Goal: Information Seeking & Learning: Learn about a topic

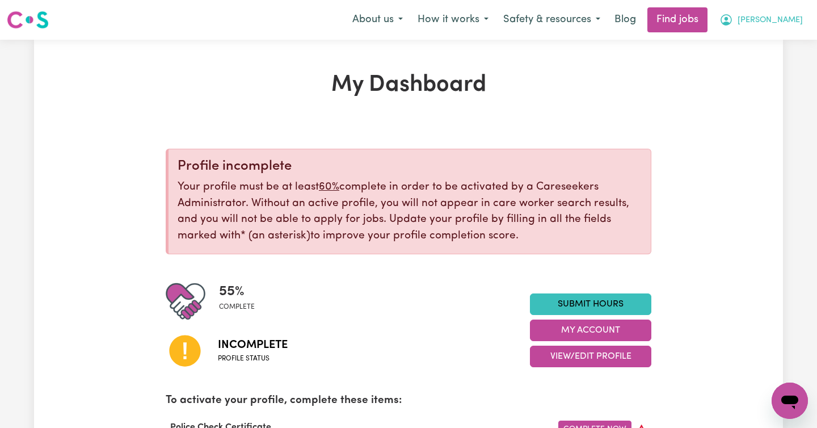
click at [767, 20] on span "[PERSON_NAME]" at bounding box center [770, 20] width 65 height 12
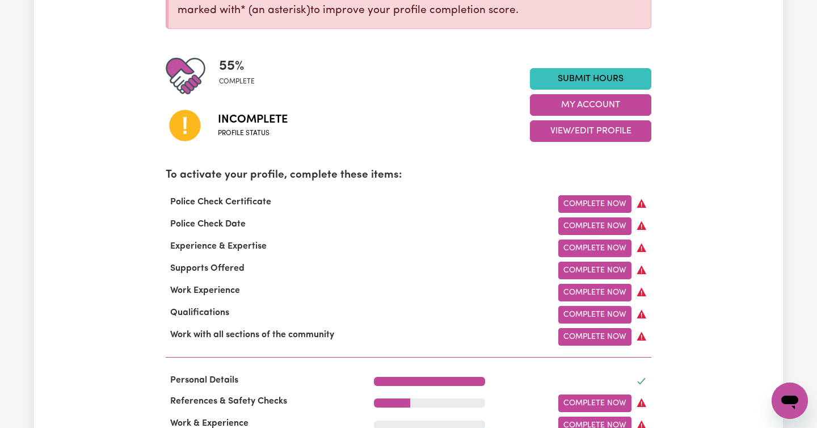
scroll to position [229, 0]
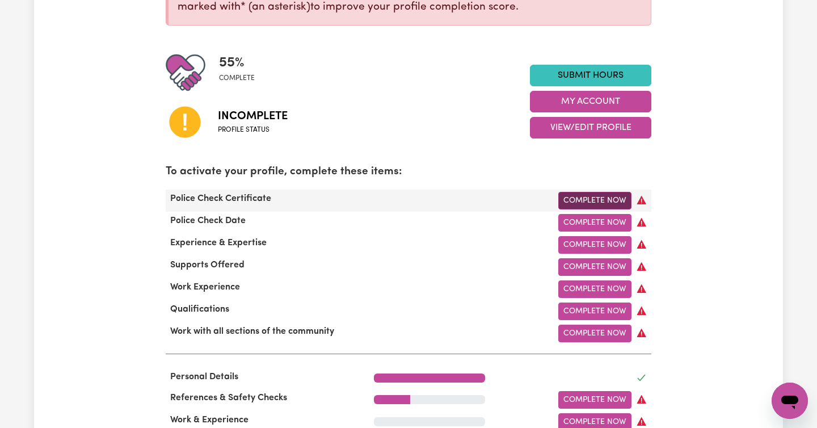
click at [613, 201] on link "Complete Now" at bounding box center [594, 201] width 73 height 18
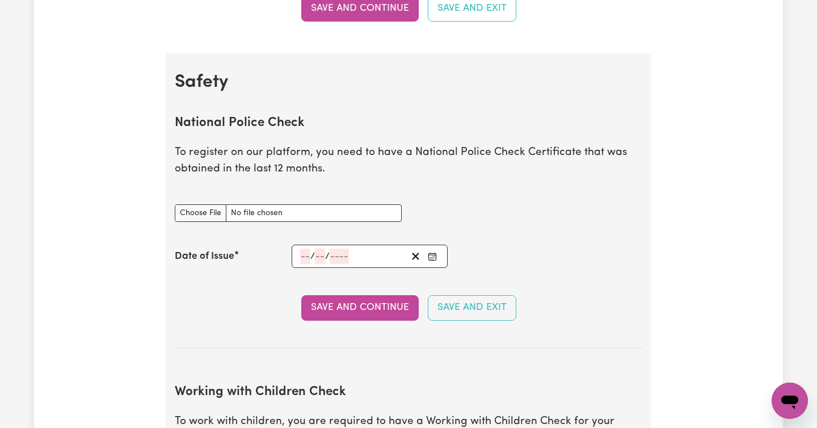
scroll to position [710, 0]
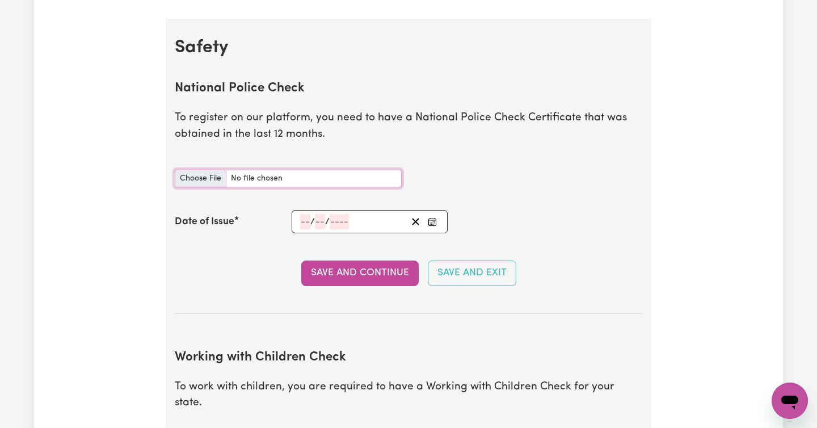
click at [216, 178] on input "National Police Check document" at bounding box center [288, 179] width 227 height 18
type input "C:\fakepath\Report (1).pdf"
click at [306, 221] on input "number" at bounding box center [305, 221] width 10 height 15
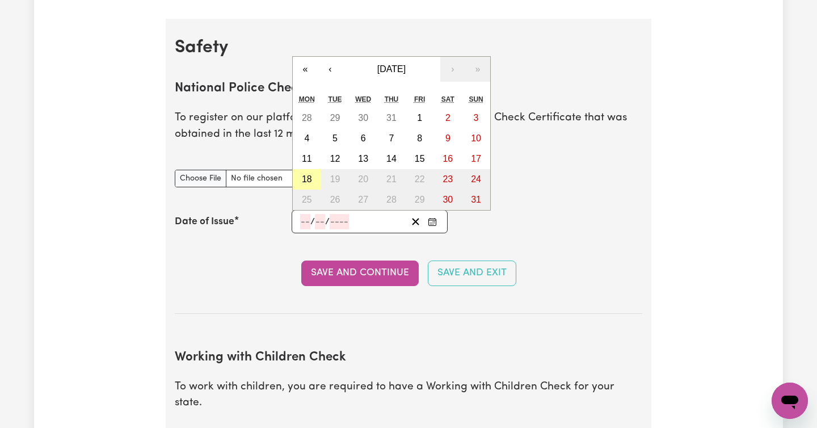
click at [310, 179] on abbr "18" at bounding box center [307, 179] width 10 height 10
type input "2025-08-18"
type input "18"
type input "8"
type input "2025"
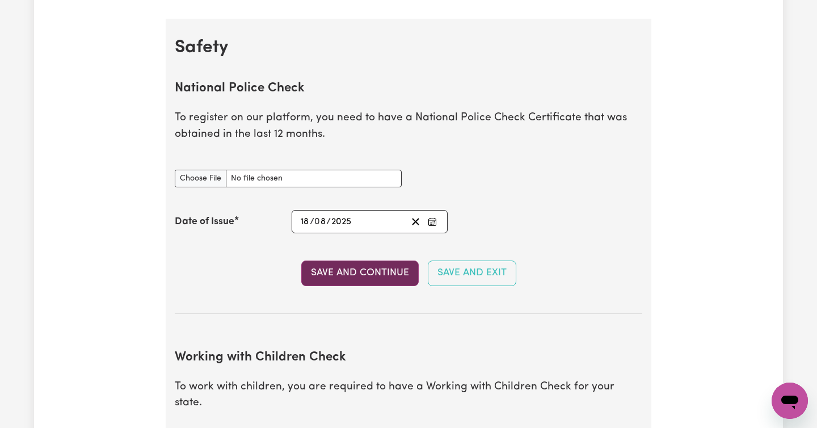
click at [353, 278] on button "Save and Continue" at bounding box center [359, 272] width 117 height 25
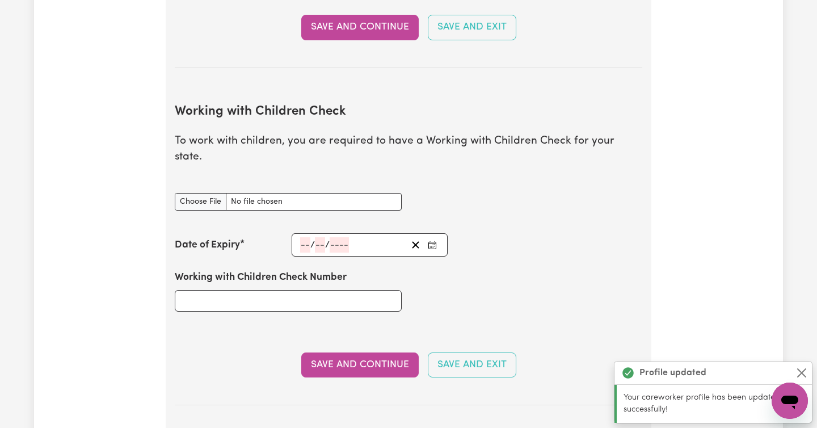
scroll to position [1042, 0]
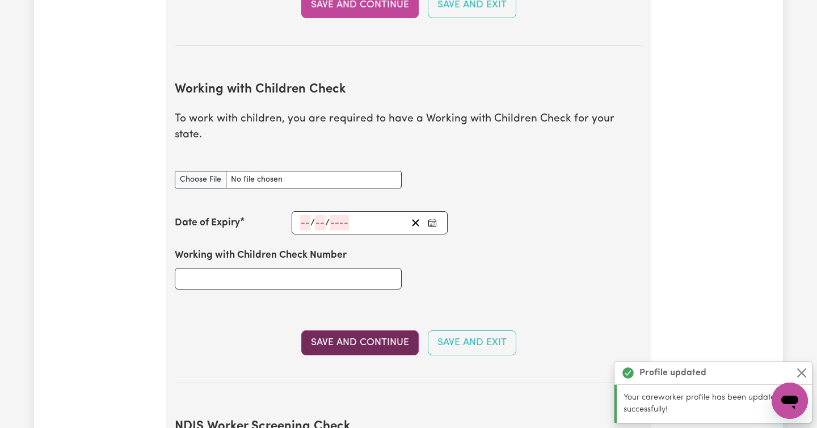
click at [369, 330] on button "Save and Continue" at bounding box center [359, 342] width 117 height 25
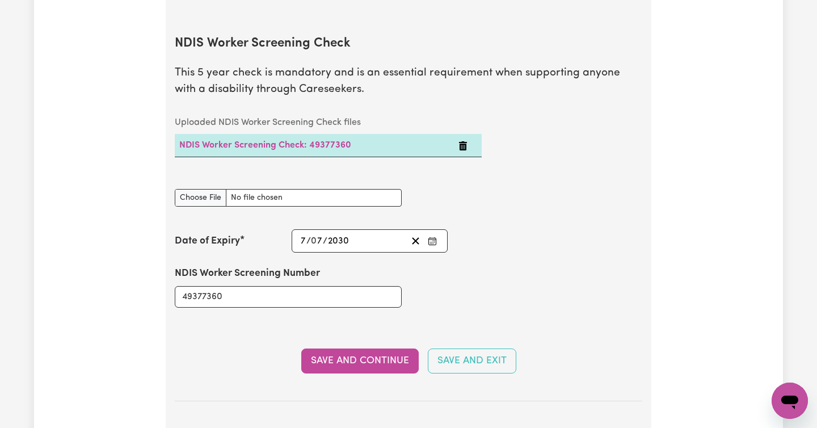
scroll to position [1426, 0]
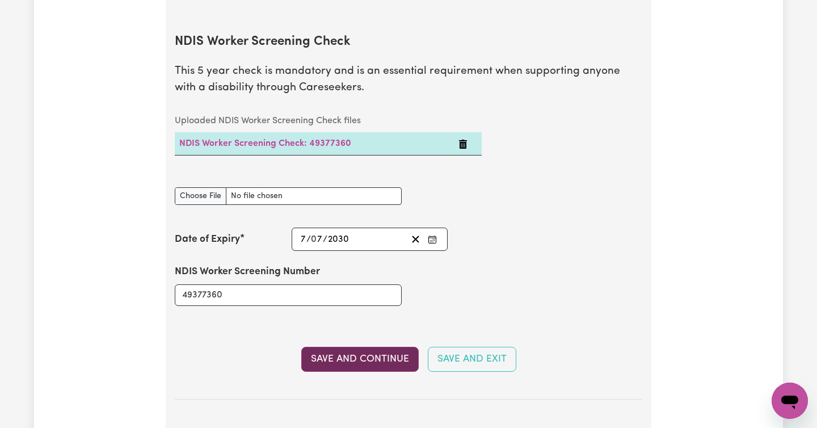
click at [352, 347] on button "Save and Continue" at bounding box center [359, 359] width 117 height 25
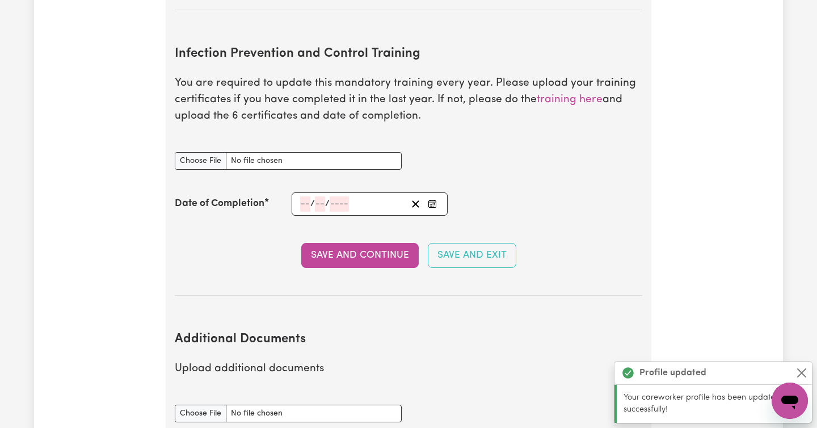
scroll to position [1828, 0]
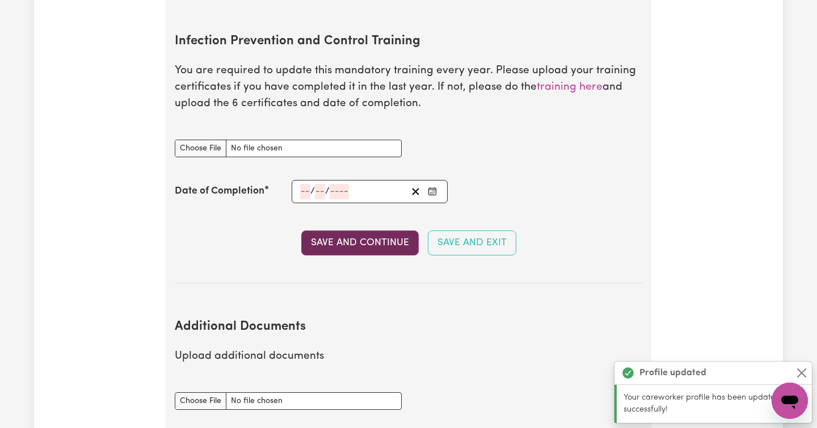
click at [331, 230] on button "Save and Continue" at bounding box center [359, 242] width 117 height 25
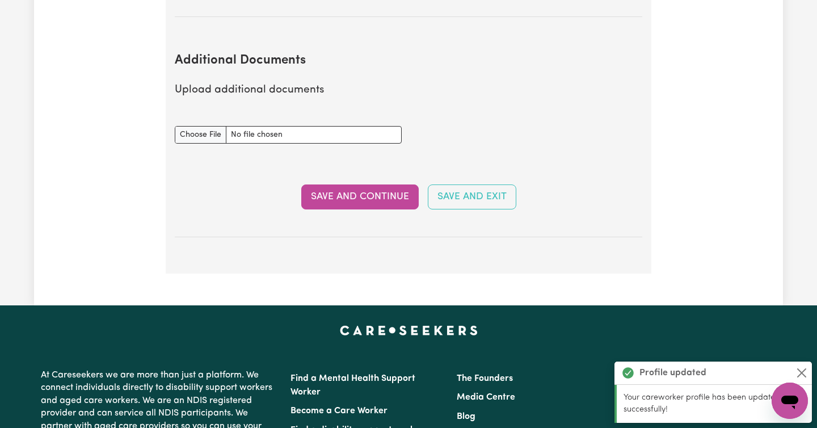
scroll to position [2113, 0]
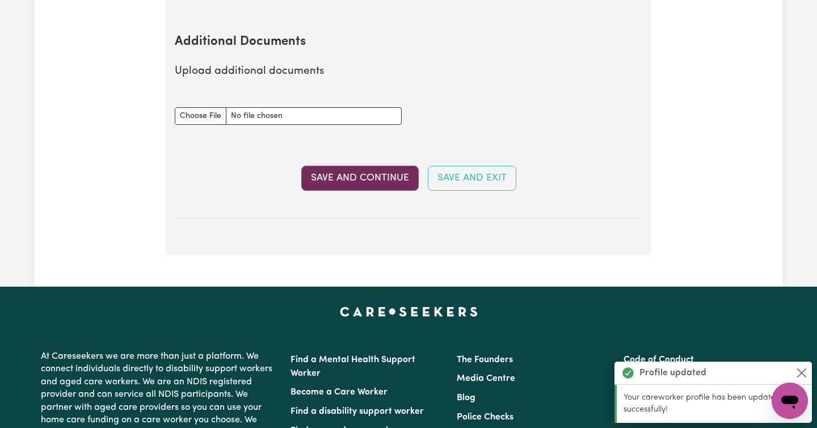
click at [344, 167] on button "Save and Continue" at bounding box center [359, 178] width 117 height 25
select select "Certificate III (Individual Support)"
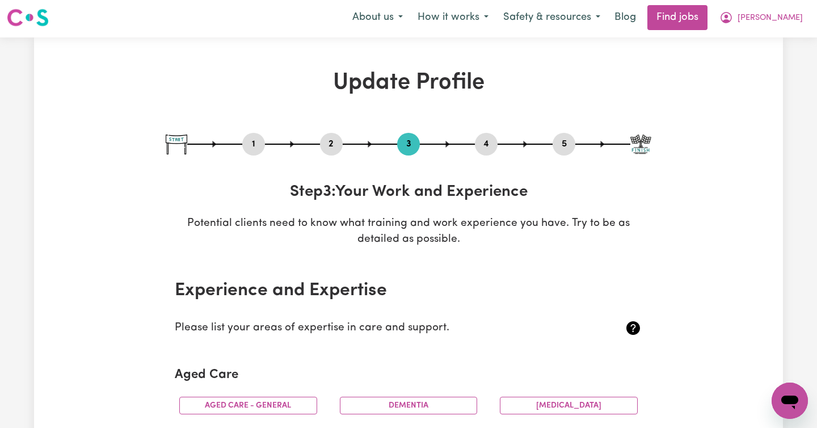
scroll to position [0, 0]
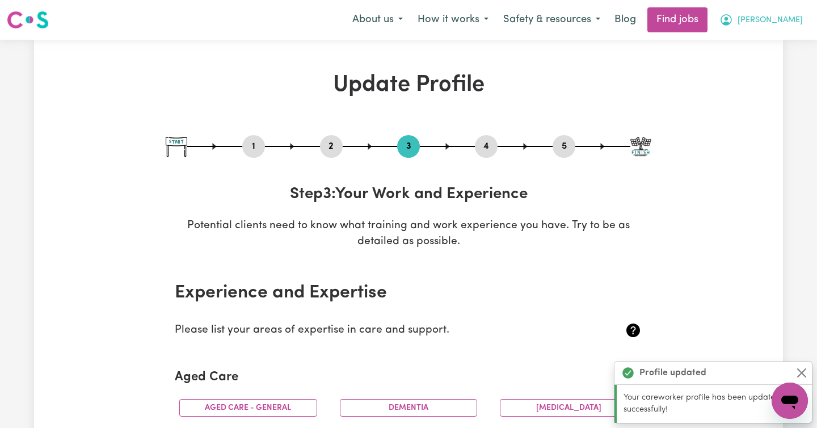
click at [774, 22] on span "[PERSON_NAME]" at bounding box center [770, 20] width 65 height 12
click at [751, 61] on link "My Dashboard" at bounding box center [765, 65] width 90 height 22
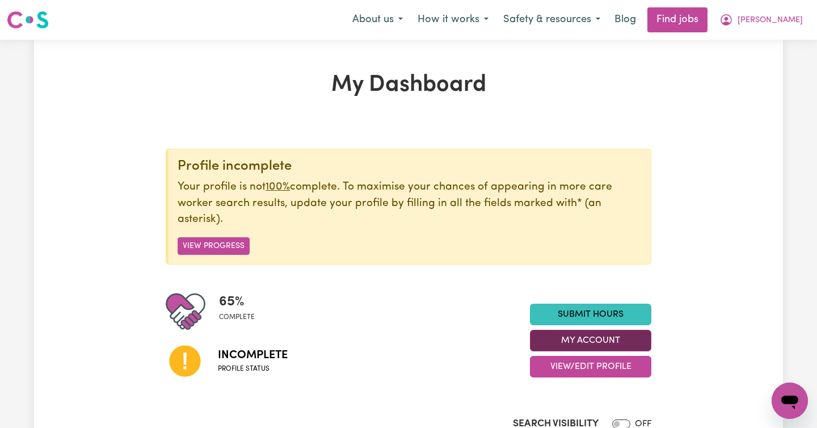
click at [588, 342] on button "My Account" at bounding box center [590, 341] width 121 height 22
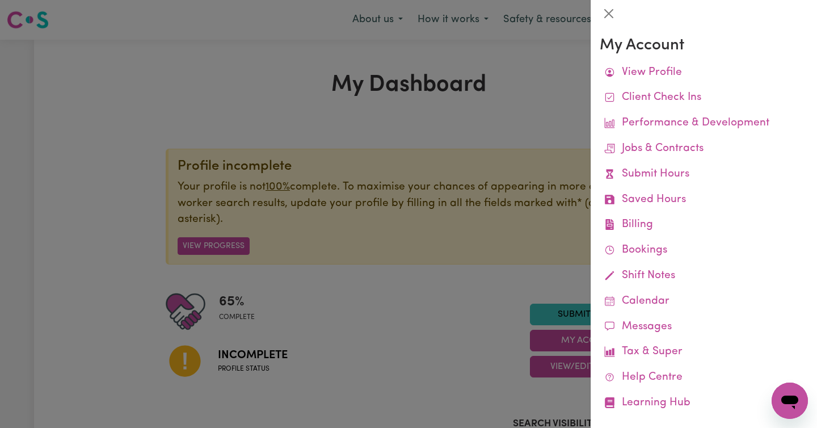
click at [480, 329] on div at bounding box center [408, 214] width 817 height 428
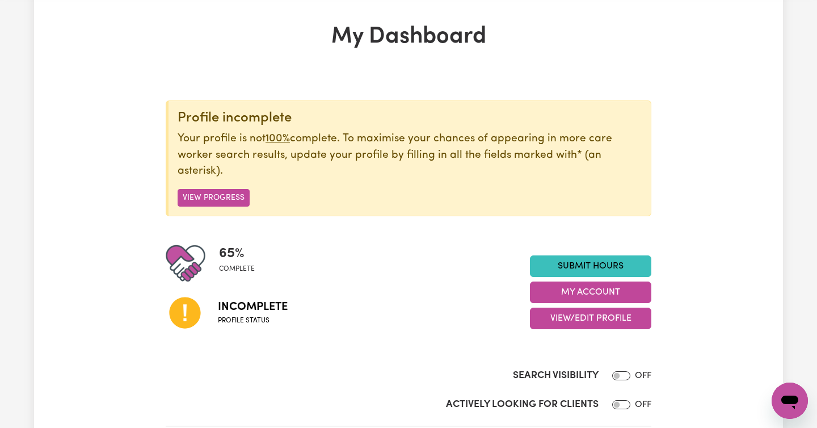
scroll to position [40, 0]
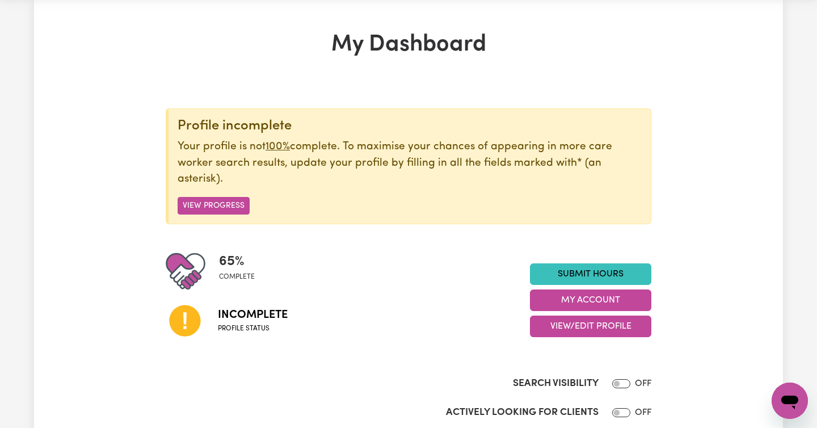
drag, startPoint x: 216, startPoint y: 207, endPoint x: 254, endPoint y: 200, distance: 38.6
click at [225, 203] on button "View Progress" at bounding box center [214, 206] width 72 height 18
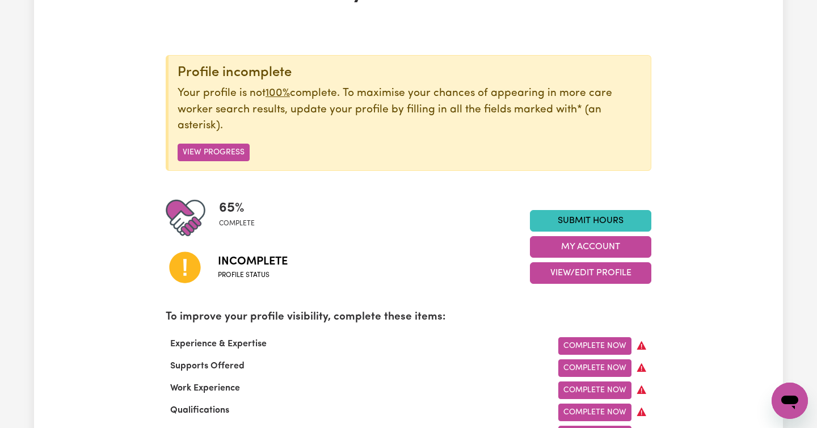
scroll to position [208, 0]
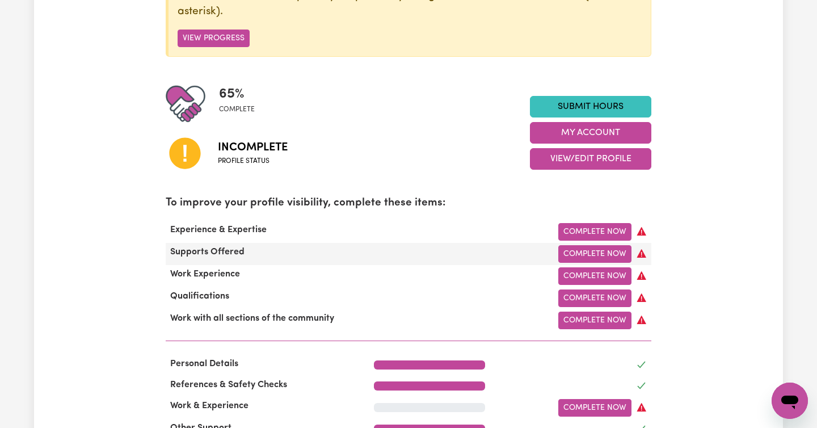
click at [224, 251] on span "Supports Offered" at bounding box center [207, 251] width 83 height 9
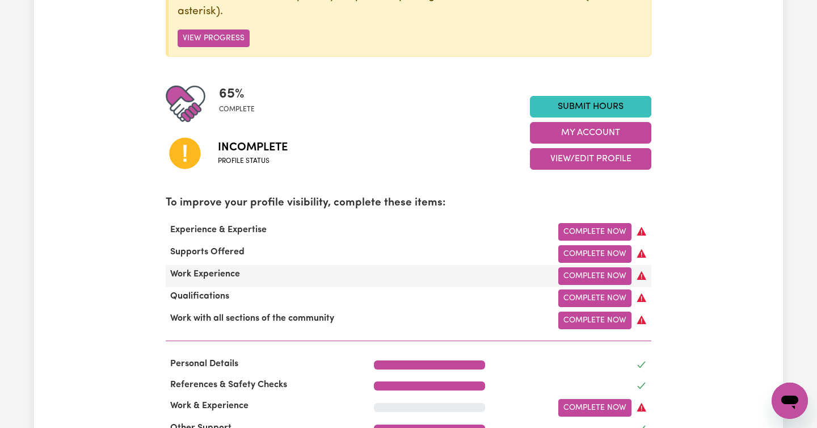
click at [217, 273] on span "Work Experience" at bounding box center [205, 274] width 79 height 9
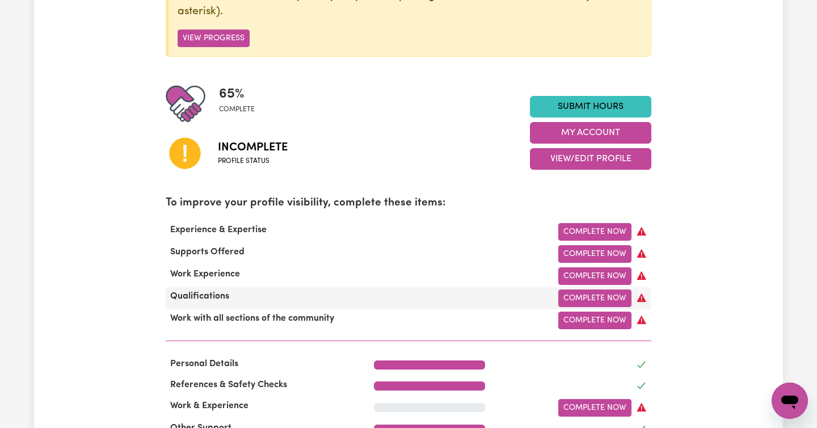
click at [210, 295] on span "Qualifications" at bounding box center [200, 296] width 68 height 9
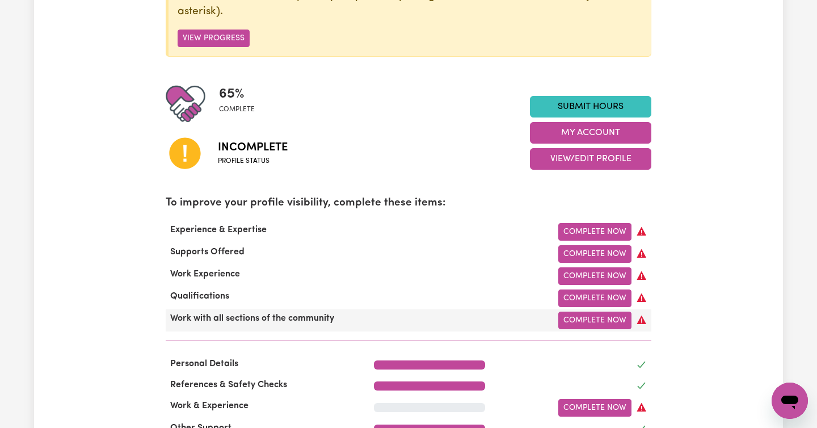
click at [200, 317] on span "Work with all sections of the community" at bounding box center [252, 318] width 173 height 9
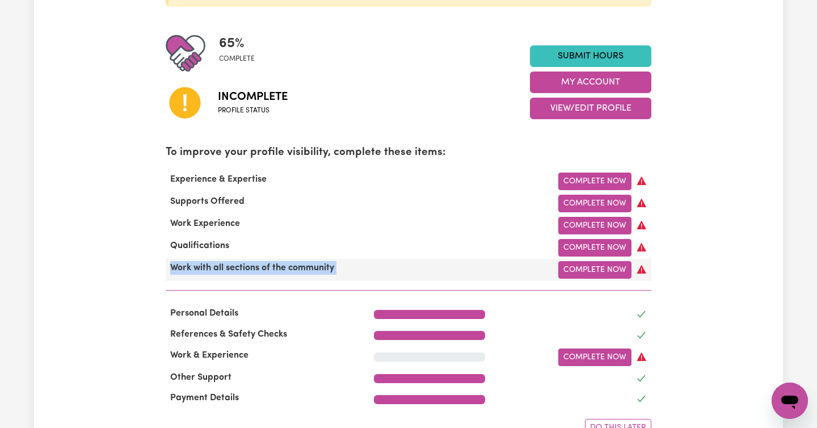
scroll to position [346, 0]
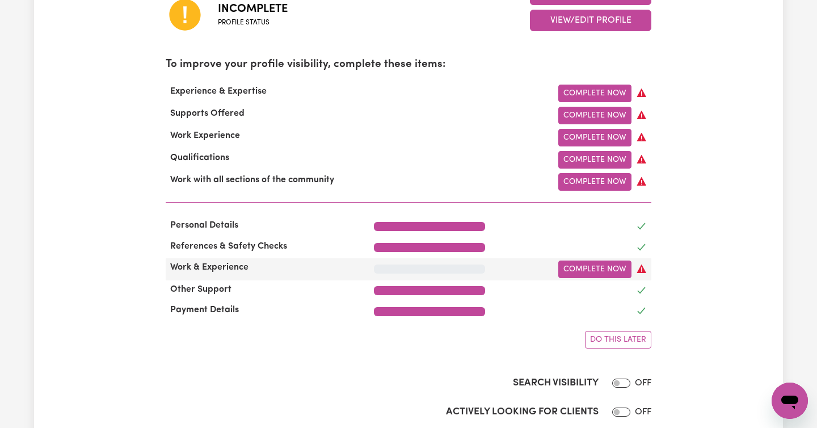
click at [204, 273] on div "Work & Experience" at bounding box center [263, 269] width 208 height 18
click at [619, 340] on span "Do this later" at bounding box center [618, 339] width 56 height 9
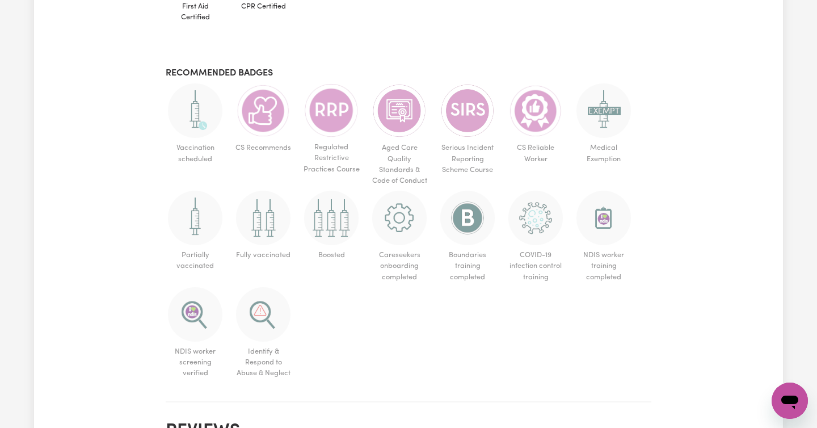
scroll to position [772, 0]
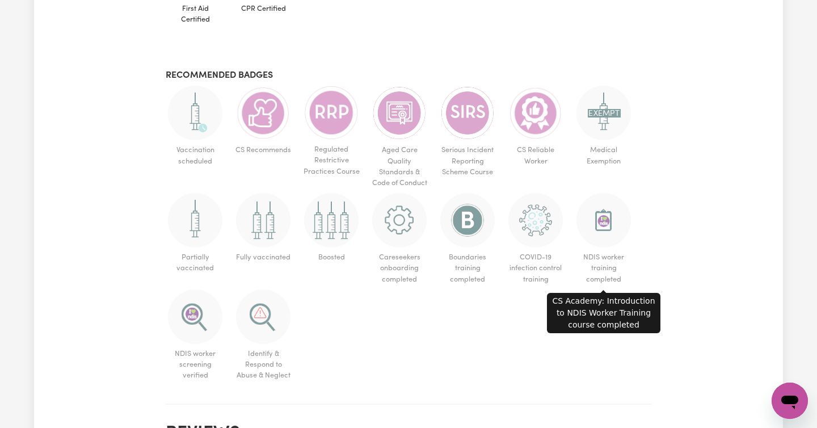
click at [603, 226] on img at bounding box center [603, 220] width 54 height 54
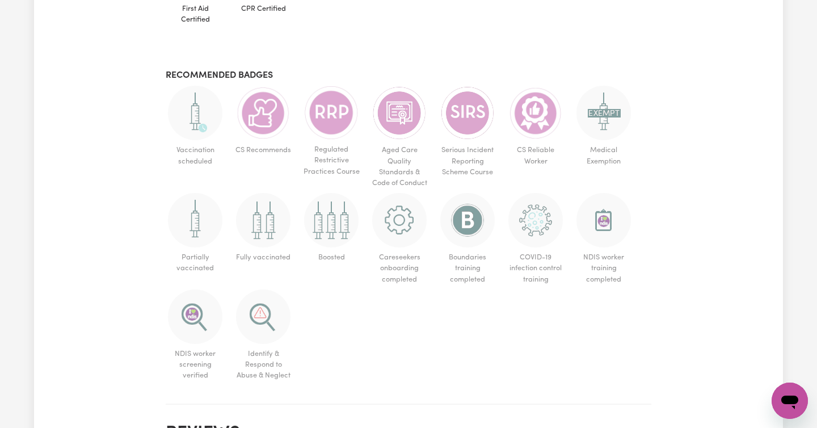
click at [603, 222] on img at bounding box center [603, 220] width 54 height 54
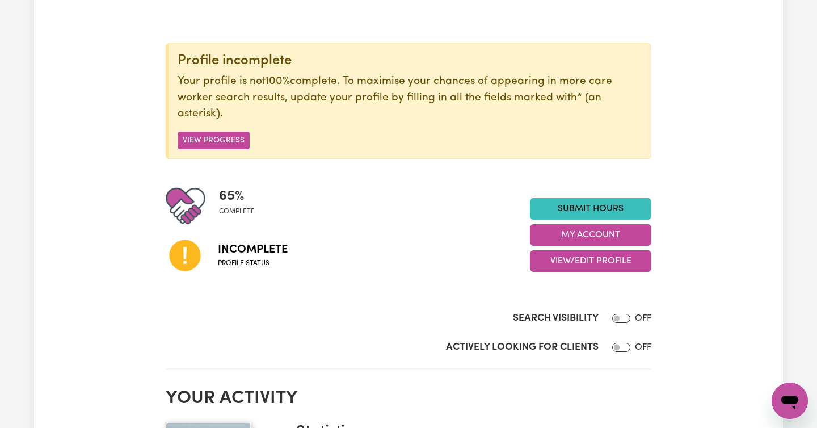
scroll to position [0, 0]
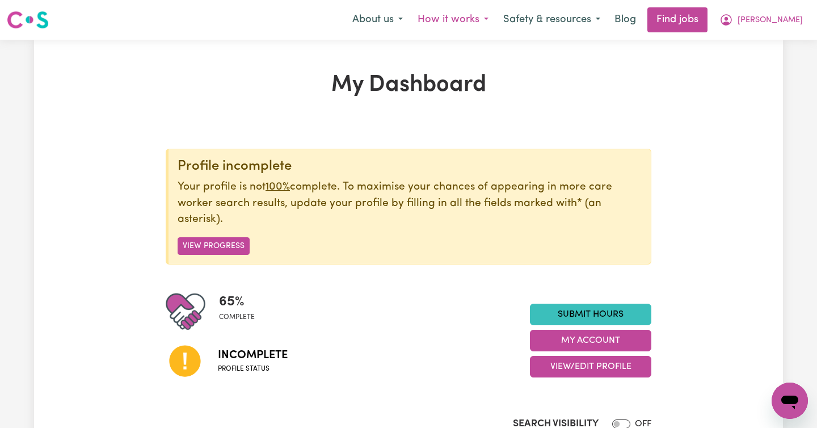
click at [496, 18] on button "How it works" at bounding box center [453, 20] width 86 height 24
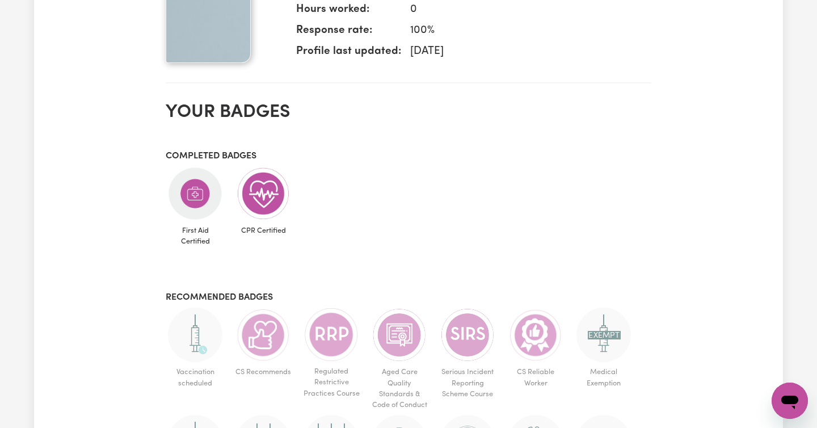
scroll to position [648, 0]
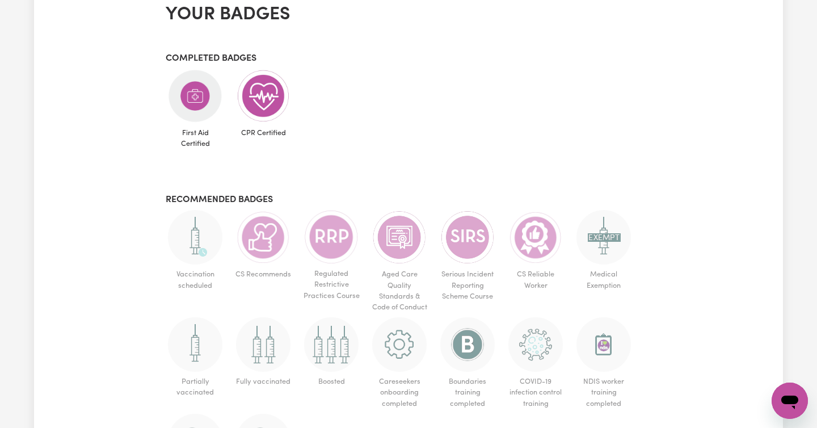
click at [411, 144] on ul "First Aid Certified CPR Certified" at bounding box center [409, 111] width 486 height 85
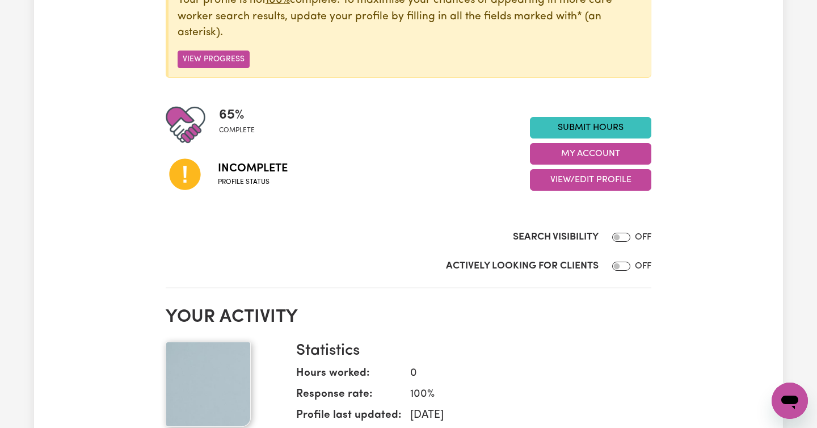
scroll to position [0, 0]
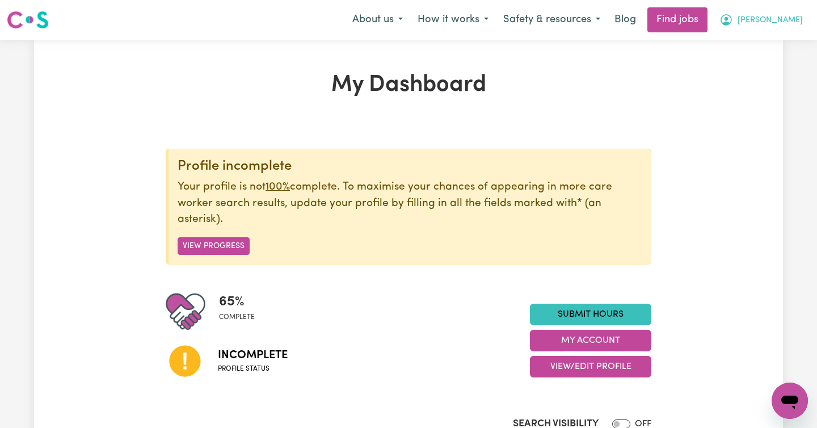
click at [767, 19] on span "[PERSON_NAME]" at bounding box center [770, 20] width 65 height 12
click at [747, 46] on link "My Account" at bounding box center [765, 44] width 90 height 22
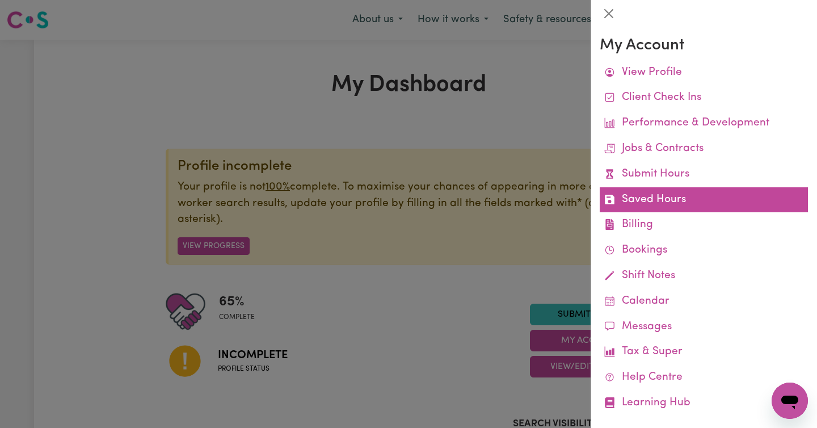
scroll to position [15, 0]
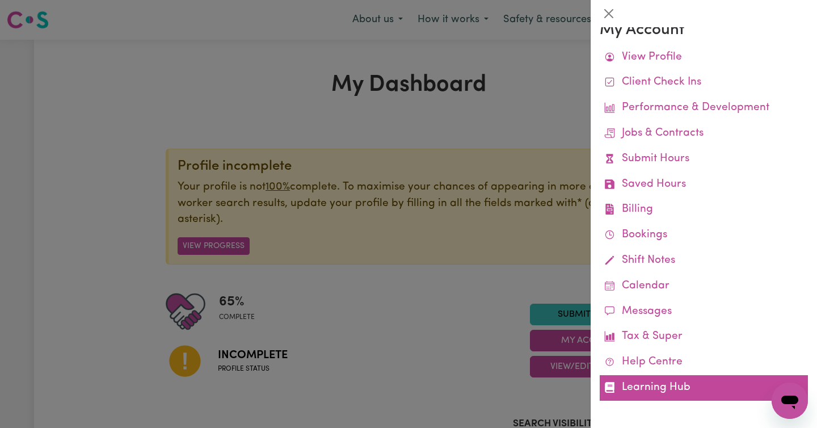
click at [650, 386] on link "Learning Hub" at bounding box center [704, 388] width 208 height 26
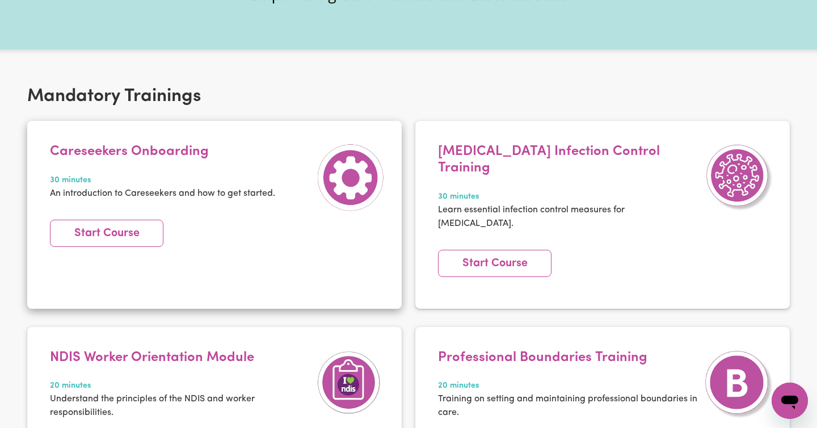
scroll to position [64, 0]
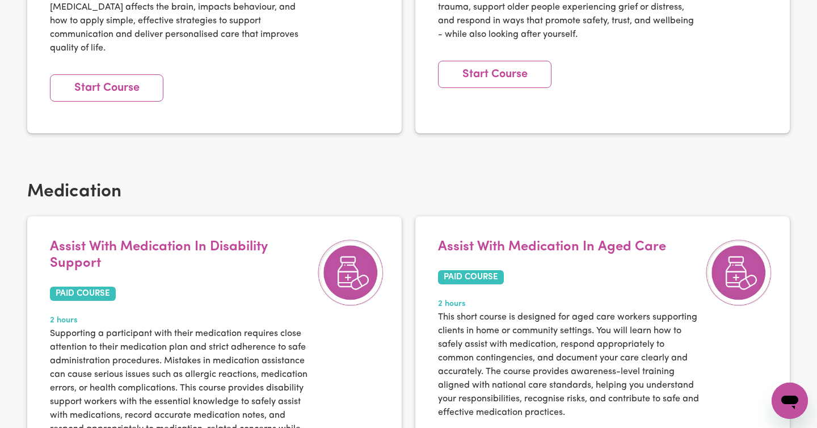
scroll to position [1182, 0]
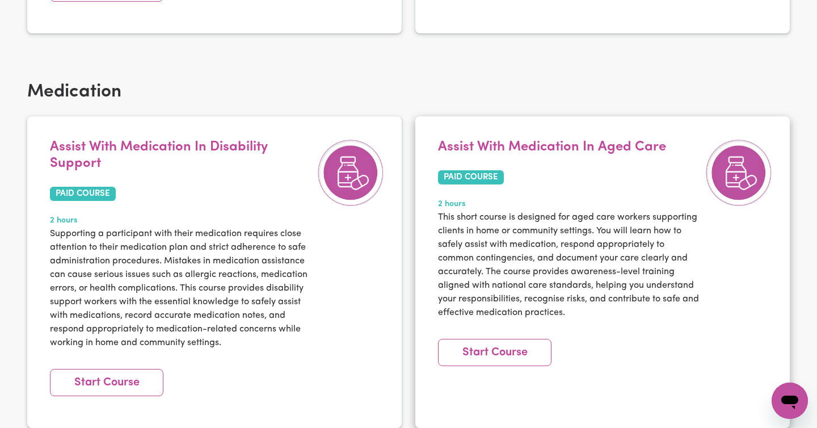
click at [483, 210] on p "This short course is designed for aged care workers supporting clients in home …" at bounding box center [568, 264] width 261 height 109
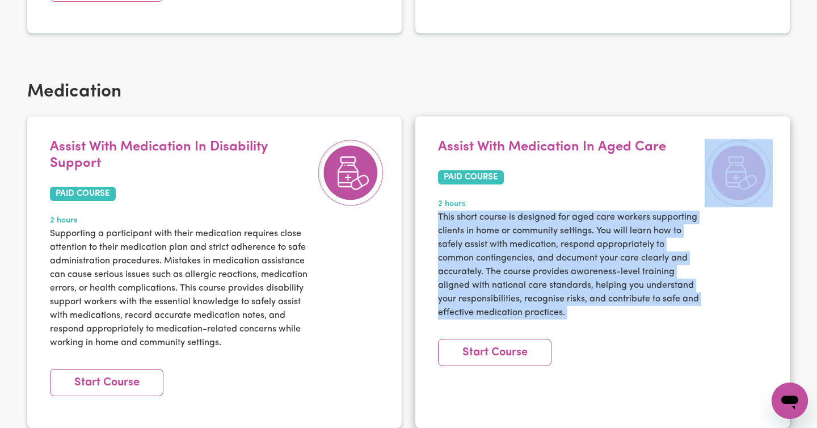
click at [483, 210] on p "This short course is designed for aged care workers supporting clients in home …" at bounding box center [568, 264] width 261 height 109
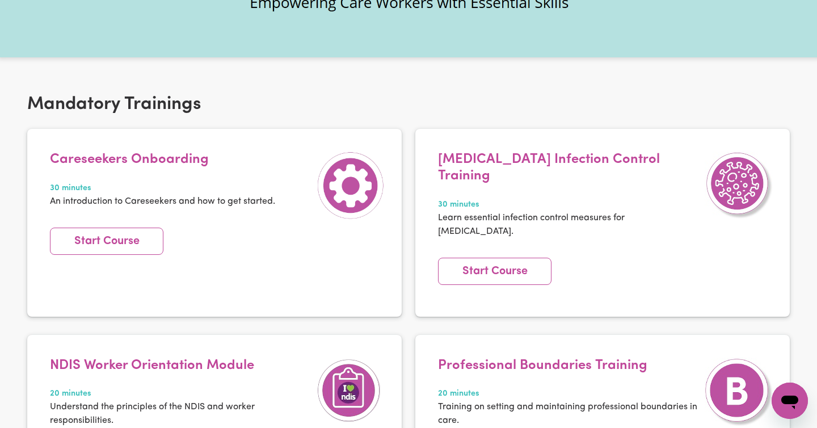
scroll to position [155, 0]
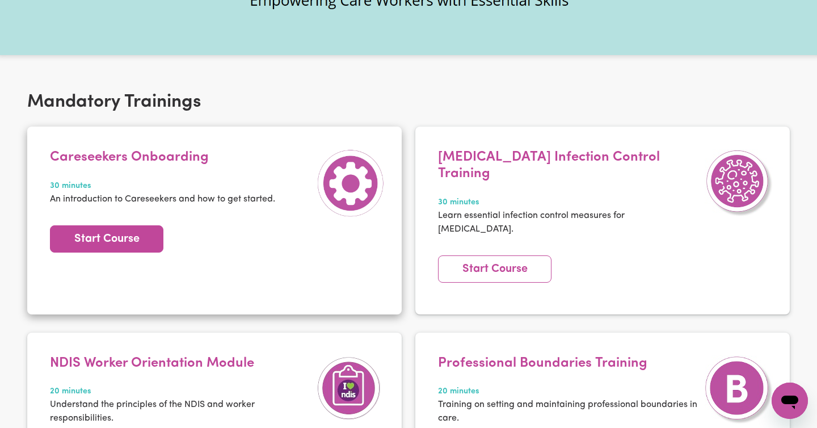
click at [124, 241] on link "Start Course" at bounding box center [106, 238] width 113 height 27
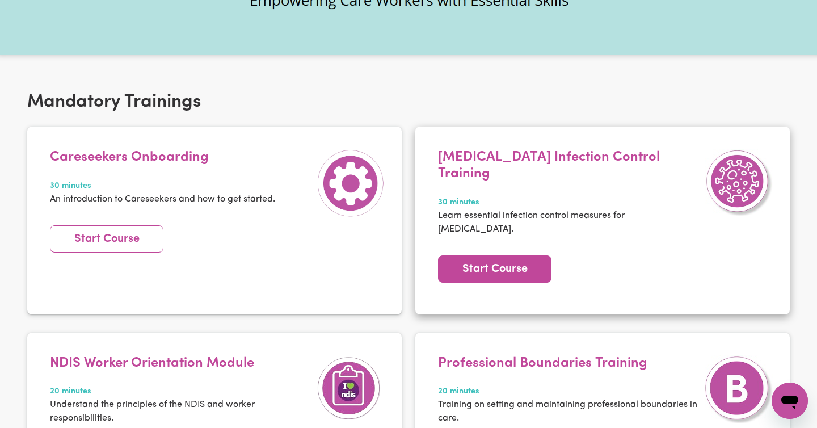
click at [491, 255] on link "Start Course" at bounding box center [494, 268] width 113 height 27
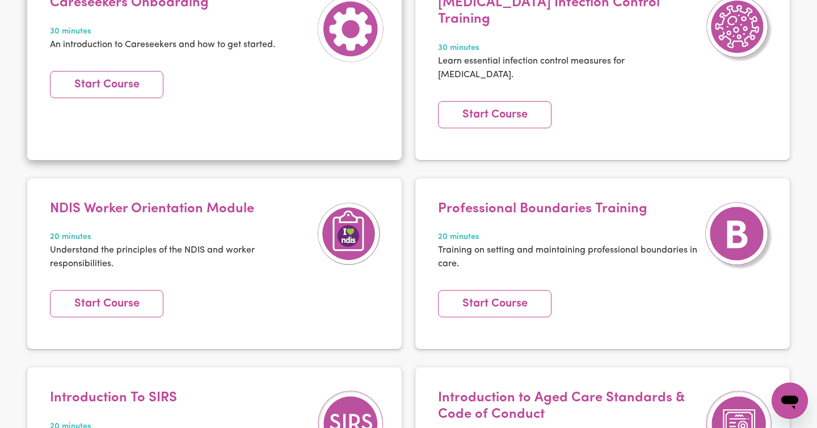
scroll to position [363, 0]
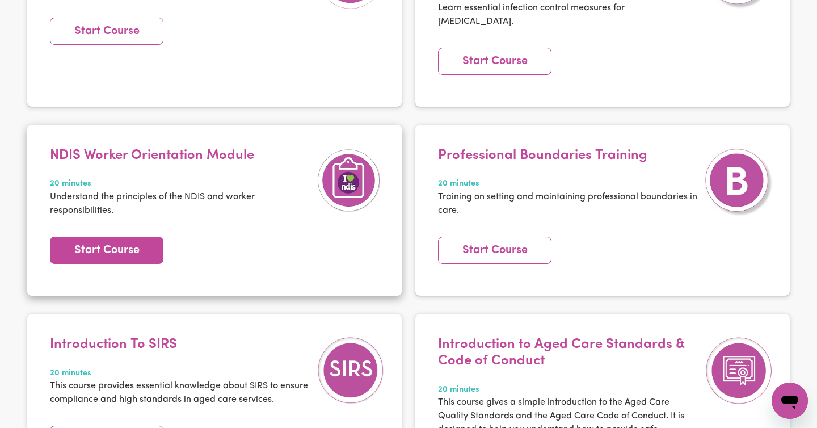
click at [132, 237] on link "Start Course" at bounding box center [106, 250] width 113 height 27
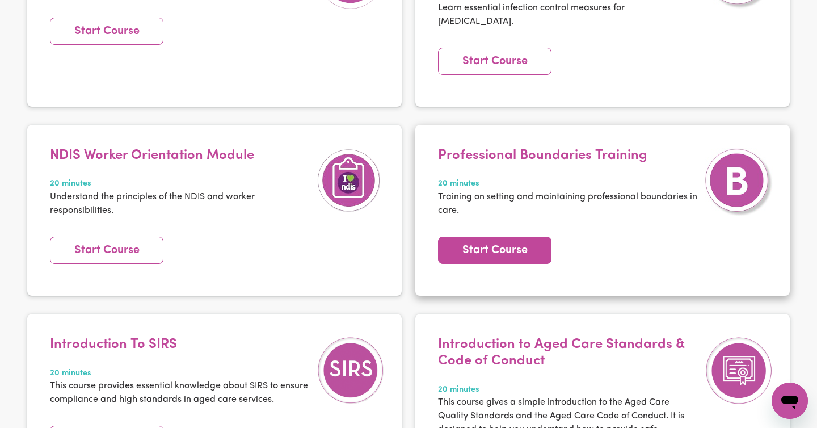
click at [504, 237] on link "Start Course" at bounding box center [494, 250] width 113 height 27
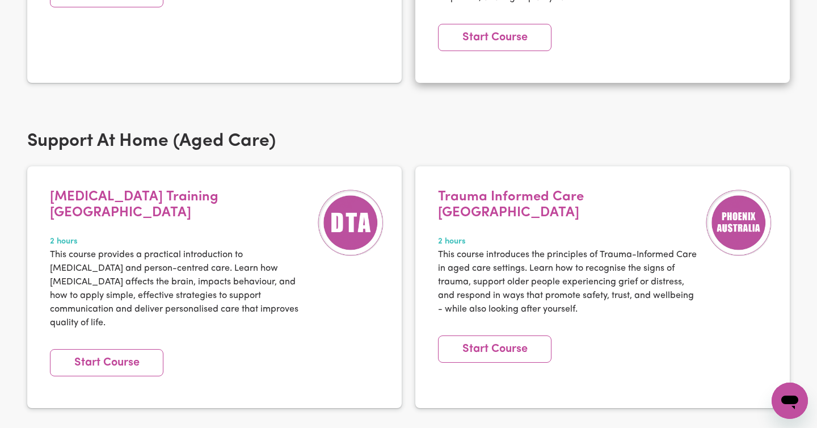
scroll to position [874, 0]
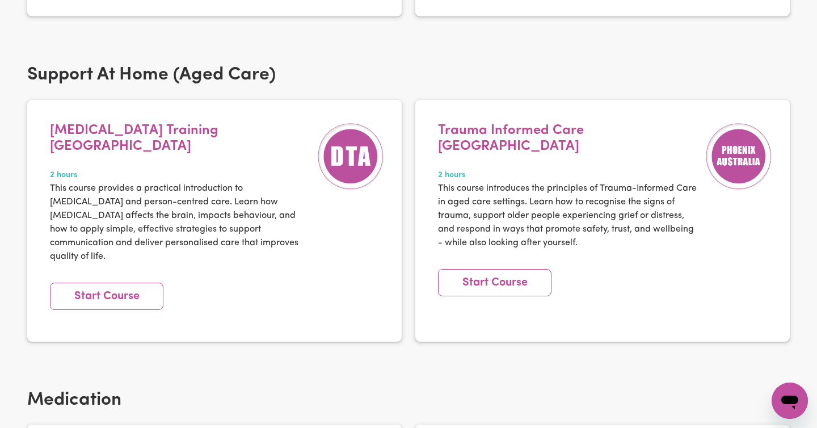
click at [162, 64] on h2 "Support At Home (Aged Care)" at bounding box center [408, 75] width 763 height 22
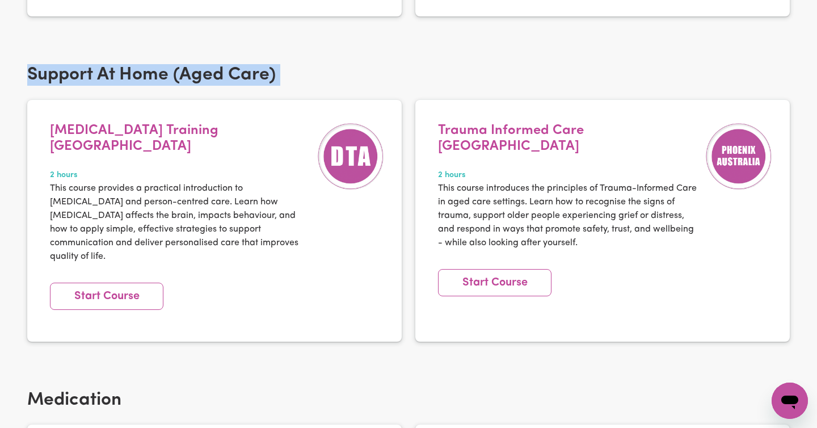
click at [162, 64] on h2 "Support At Home (Aged Care)" at bounding box center [408, 75] width 763 height 22
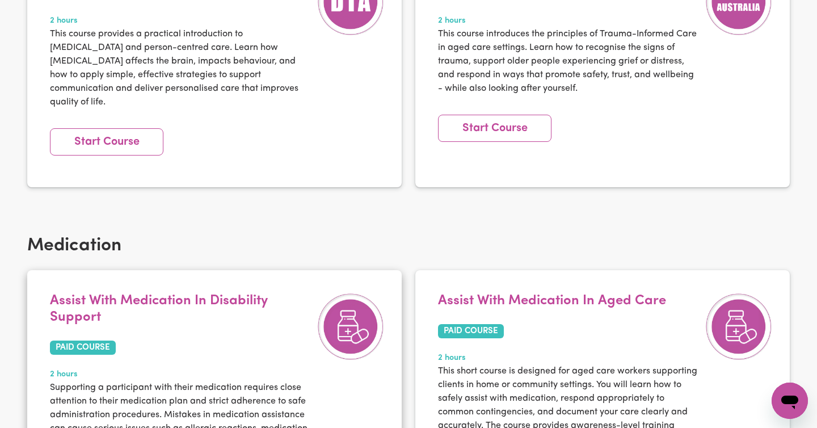
scroll to position [1030, 0]
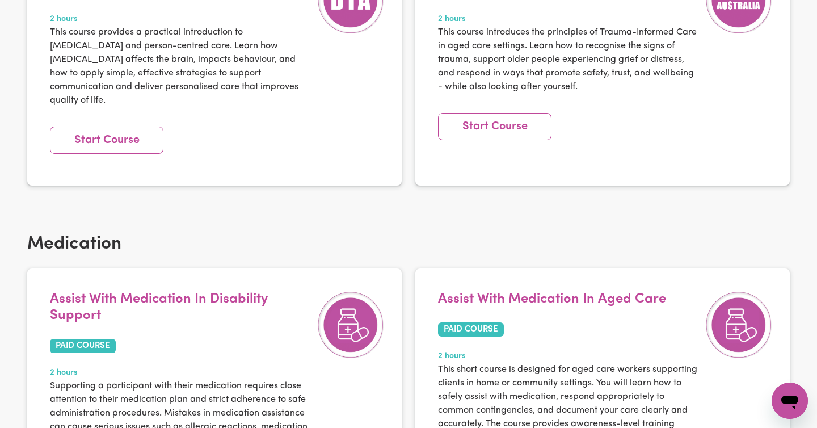
click at [193, 172] on div "Support At Home (Aged Care) [MEDICAL_DATA] Training [GEOGRAPHIC_DATA] 2 hours T…" at bounding box center [408, 68] width 817 height 325
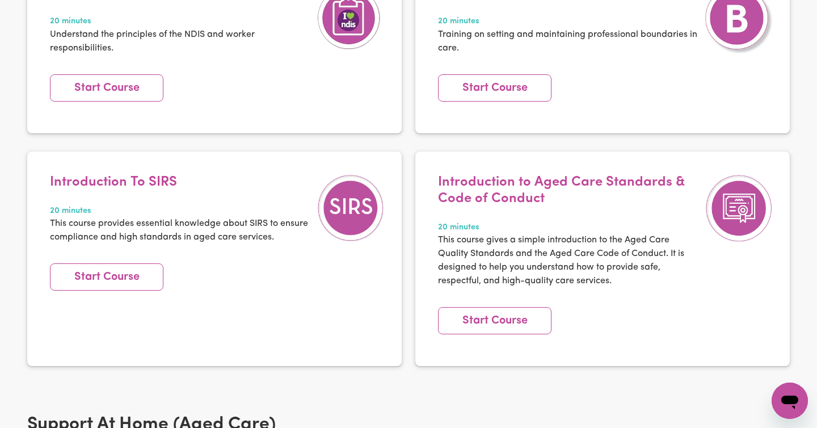
scroll to position [0, 0]
